Goal: Check status

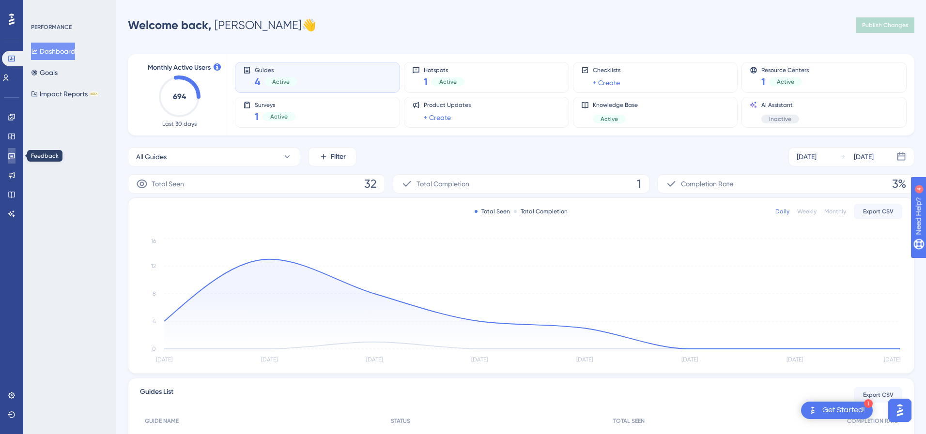
click at [13, 157] on icon at bounding box center [12, 156] width 8 height 8
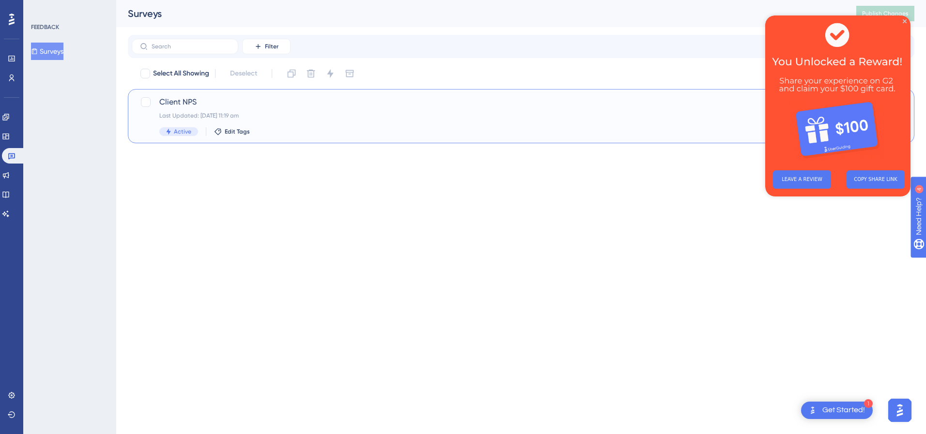
click at [177, 100] on span "Client NPS" at bounding box center [482, 102] width 646 height 12
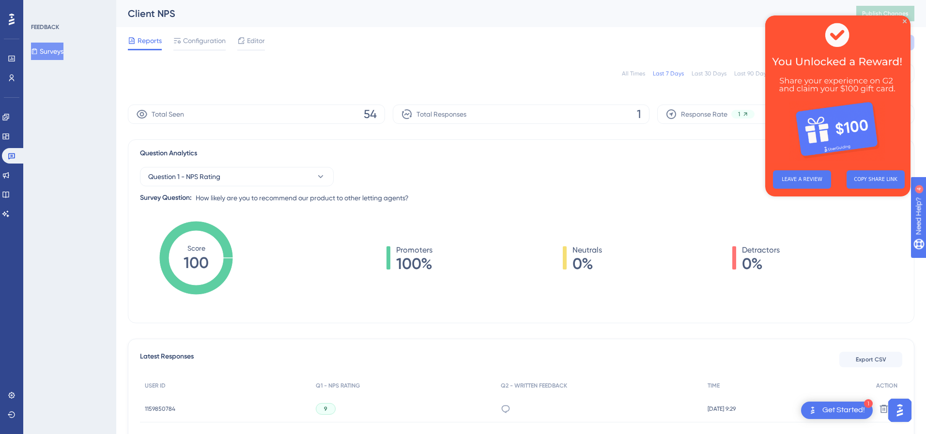
click at [906, 18] on img at bounding box center [837, 88] width 145 height 147
click at [906, 21] on icon "Close Preview" at bounding box center [905, 21] width 4 height 4
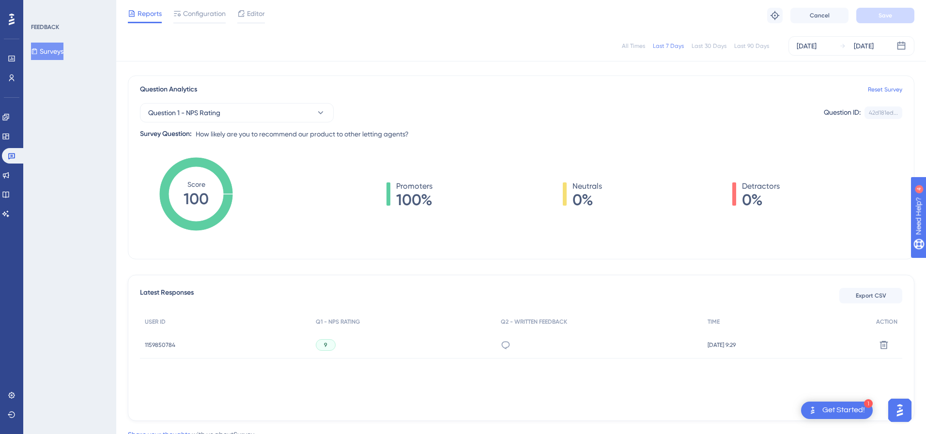
scroll to position [97, 0]
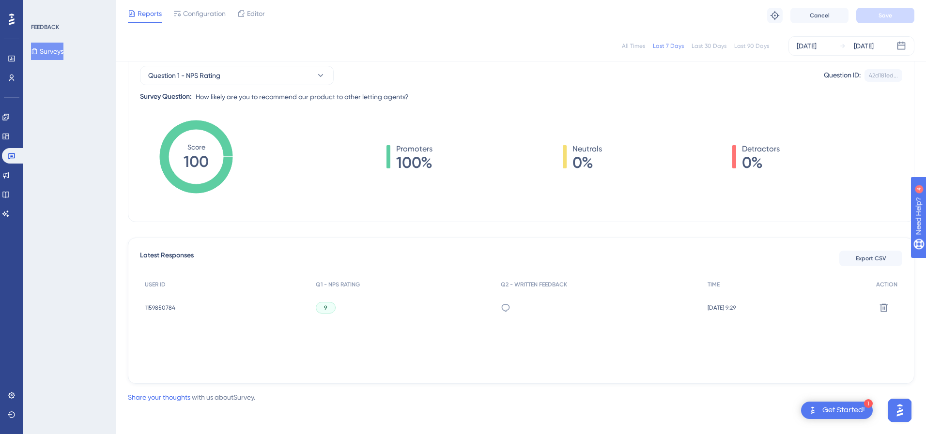
click at [164, 308] on span "1159850784" at bounding box center [160, 308] width 31 height 8
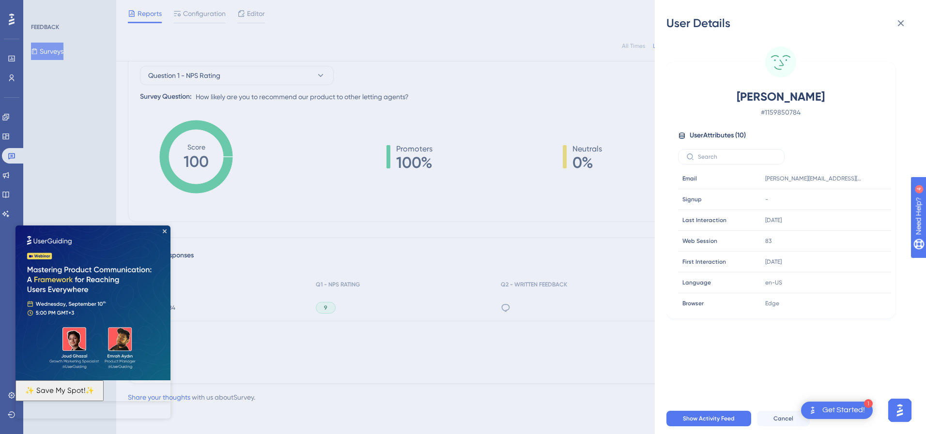
click at [196, 339] on div "User Details [PERSON_NAME] # 1159850784 User Attributes ( 10 ) Email Email [PER…" at bounding box center [463, 217] width 926 height 434
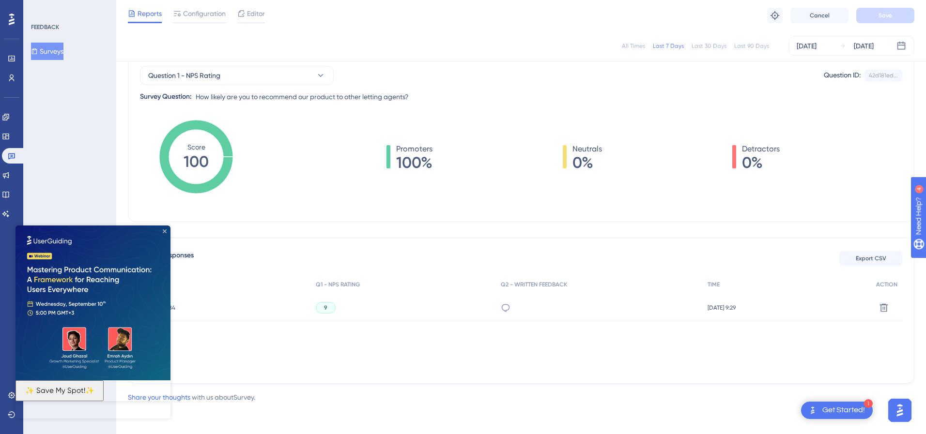
click at [166, 230] on icon "Close Preview" at bounding box center [165, 232] width 4 height 4
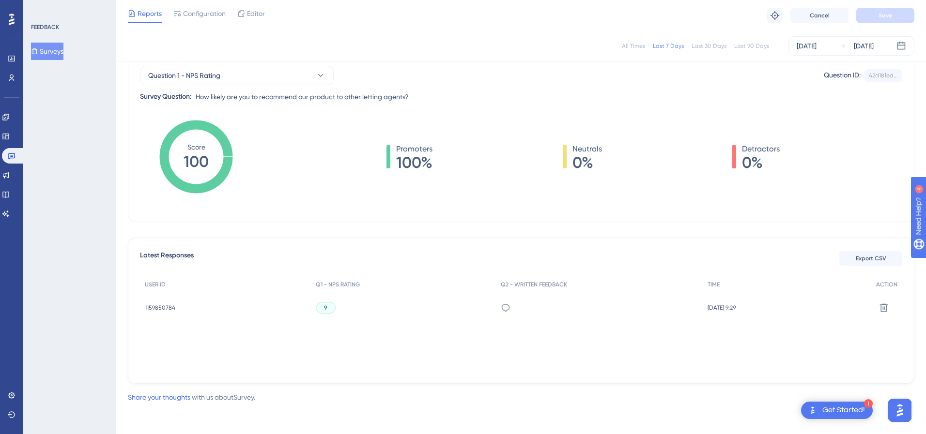
click at [631, 46] on div "All Times" at bounding box center [633, 46] width 23 height 8
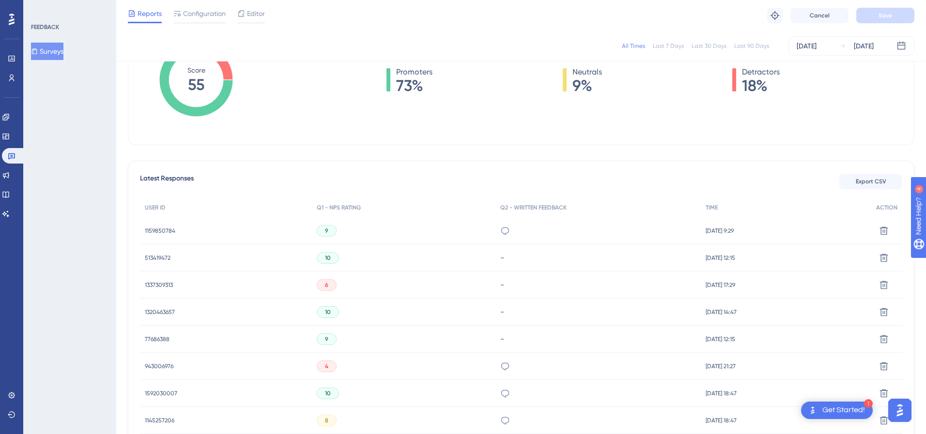
scroll to position [175, 0]
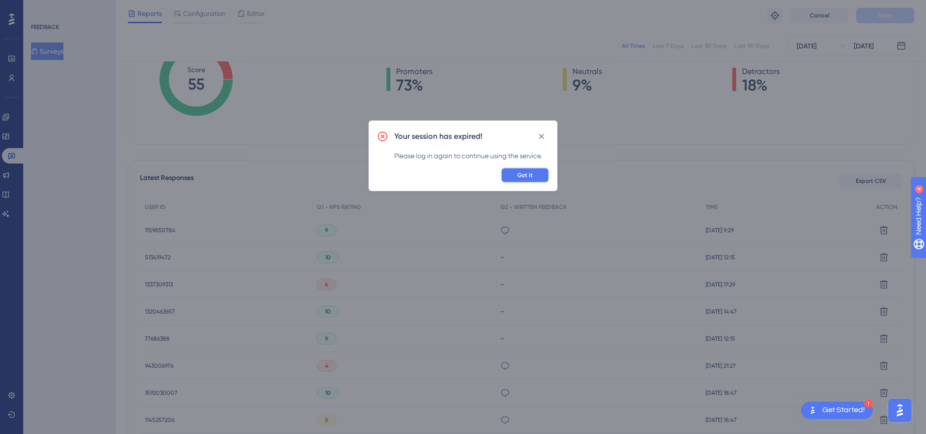
click at [526, 176] on span "Got it" at bounding box center [524, 175] width 15 height 8
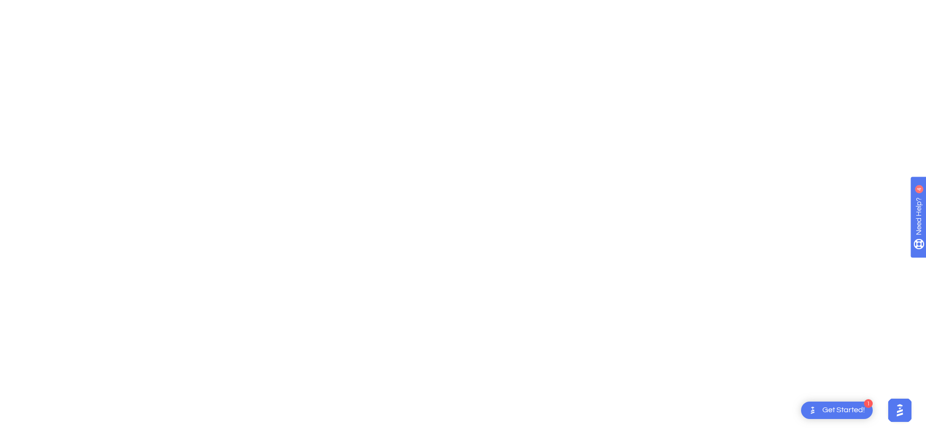
scroll to position [0, 0]
